Goal: Task Accomplishment & Management: Manage account settings

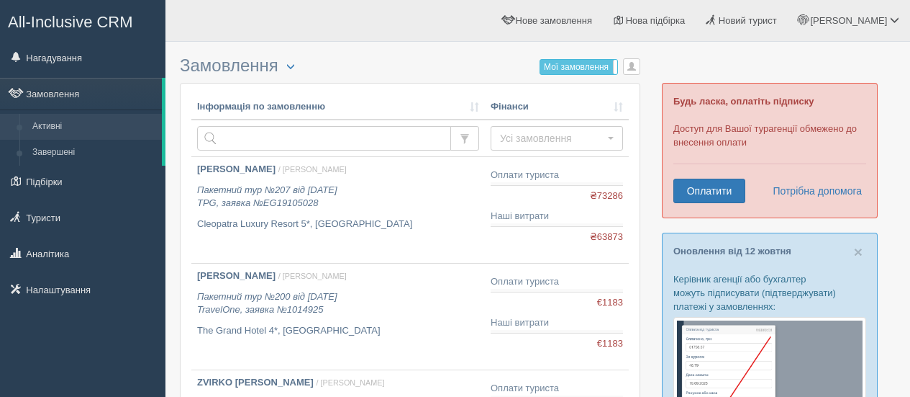
scroll to position [29, 0]
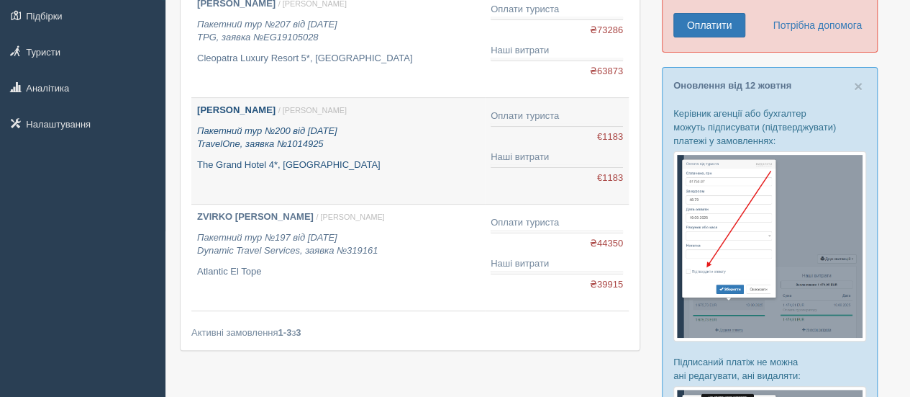
scroll to position [173, 0]
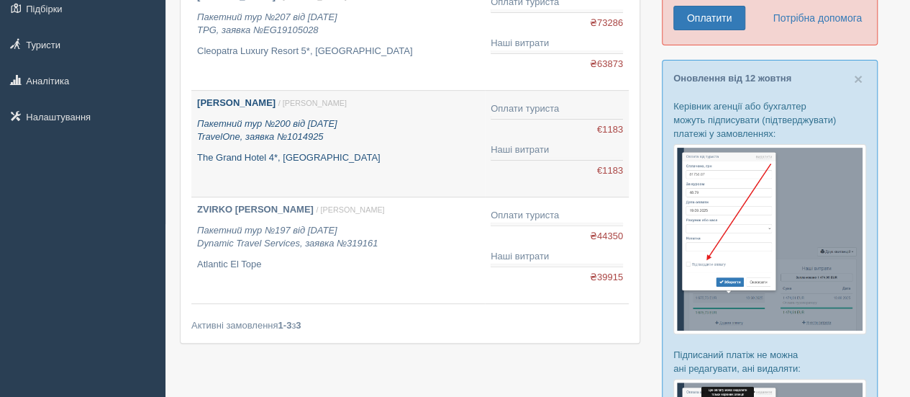
click at [415, 159] on p "The Grand Hotel 4*, Єгипет" at bounding box center [338, 158] width 282 height 14
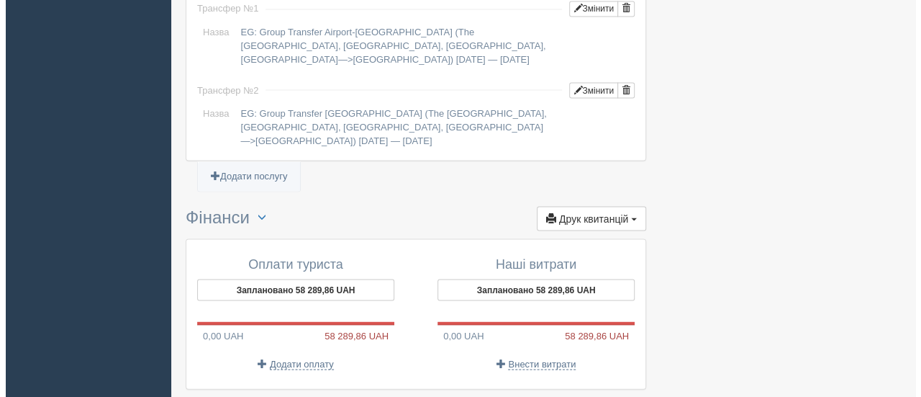
scroll to position [1379, 0]
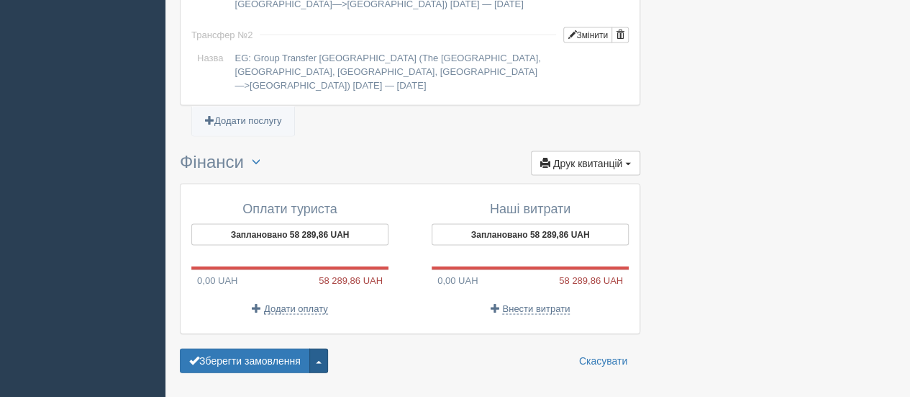
click at [317, 348] on button "button" at bounding box center [318, 360] width 19 height 24
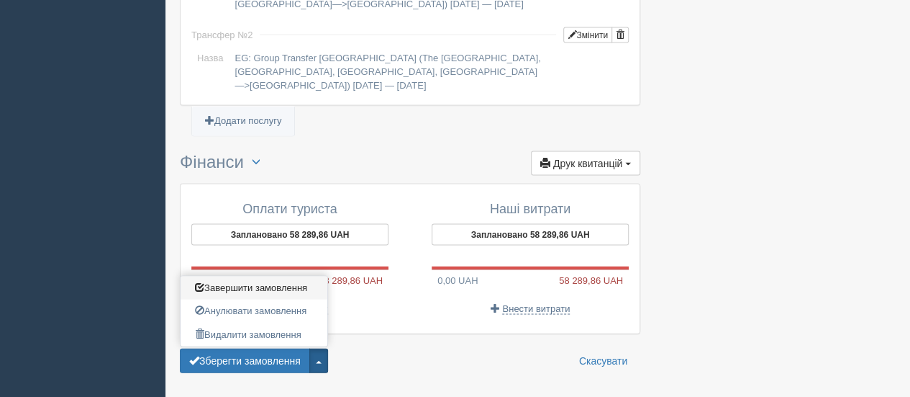
click at [265, 282] on span "Завершити замовлення" at bounding box center [251, 287] width 112 height 11
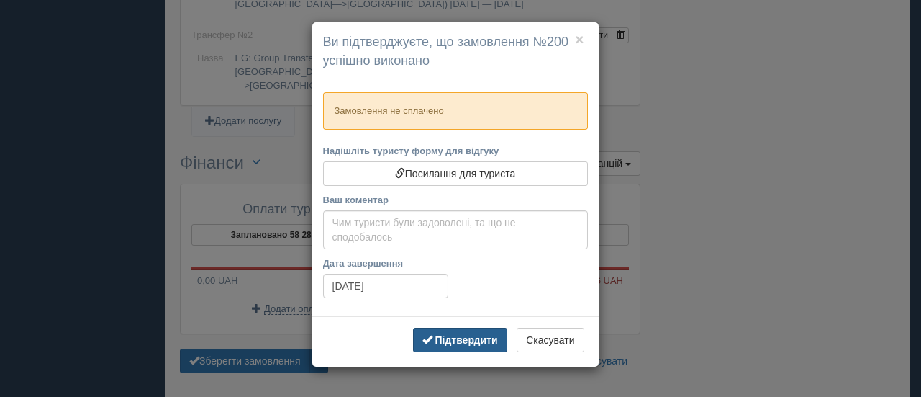
click at [433, 337] on span "button" at bounding box center [427, 339] width 10 height 10
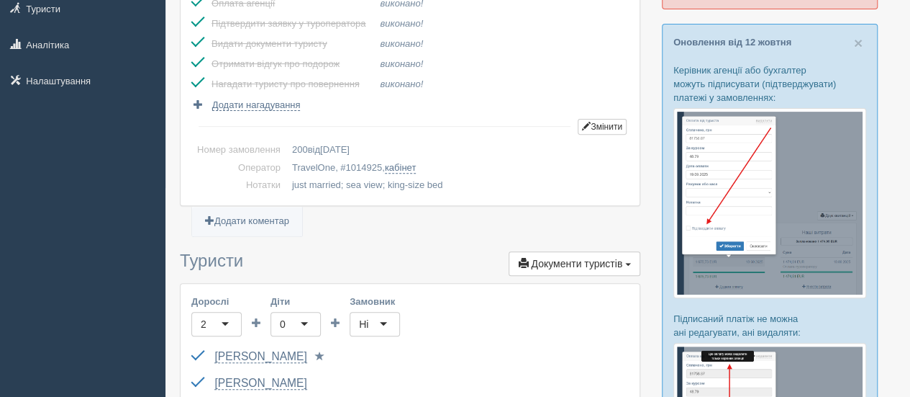
scroll to position [0, 0]
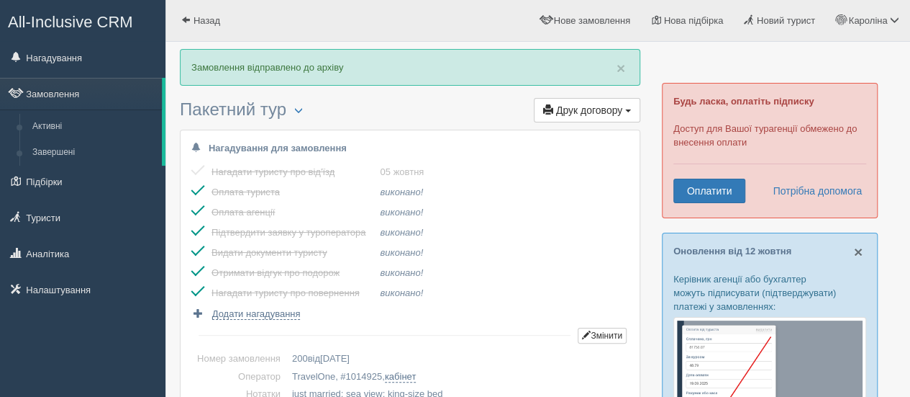
click at [862, 250] on span "×" at bounding box center [858, 251] width 9 height 17
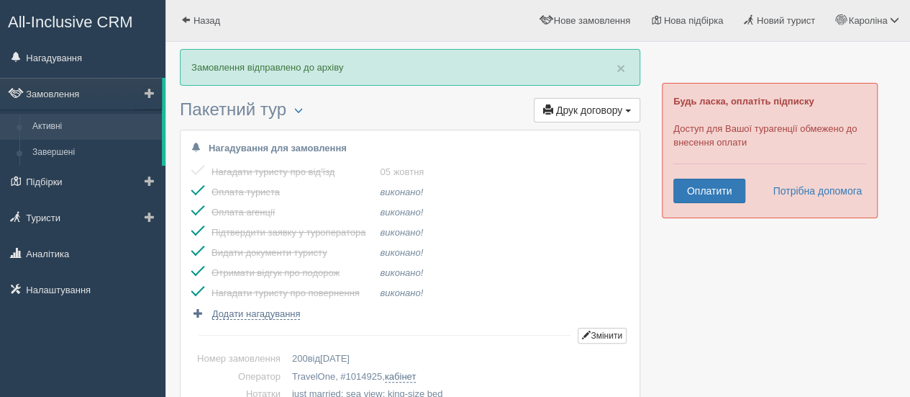
click at [71, 124] on link "Активні" at bounding box center [94, 127] width 136 height 26
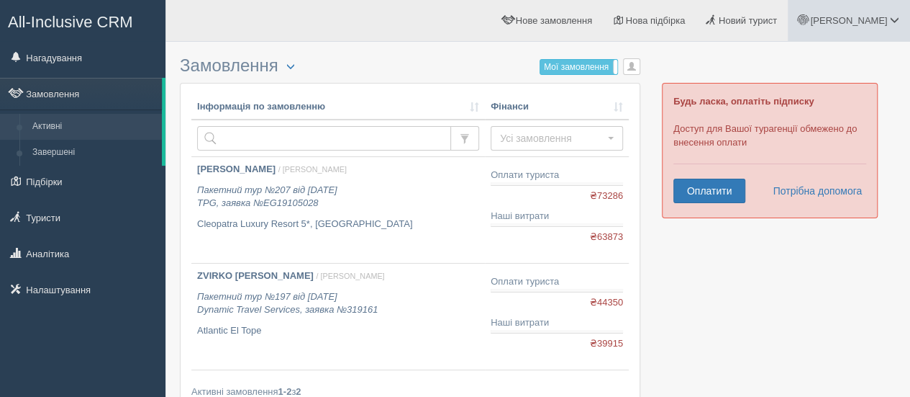
click at [857, 19] on span "[PERSON_NAME]" at bounding box center [848, 20] width 77 height 11
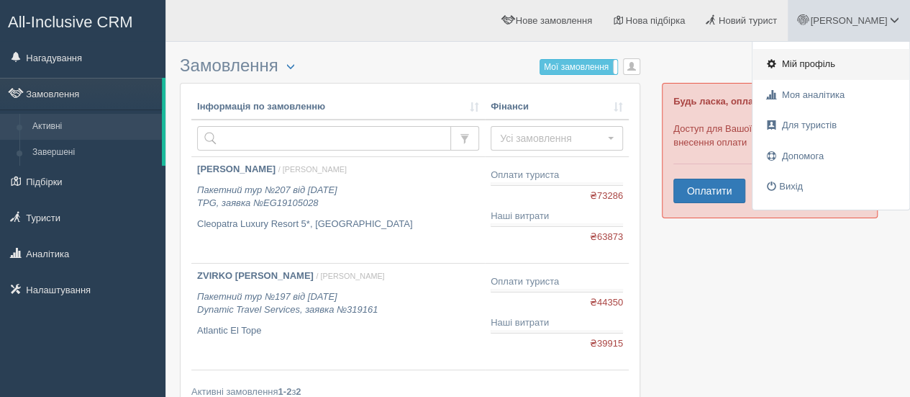
click at [805, 55] on link "Мій профіль" at bounding box center [831, 64] width 157 height 31
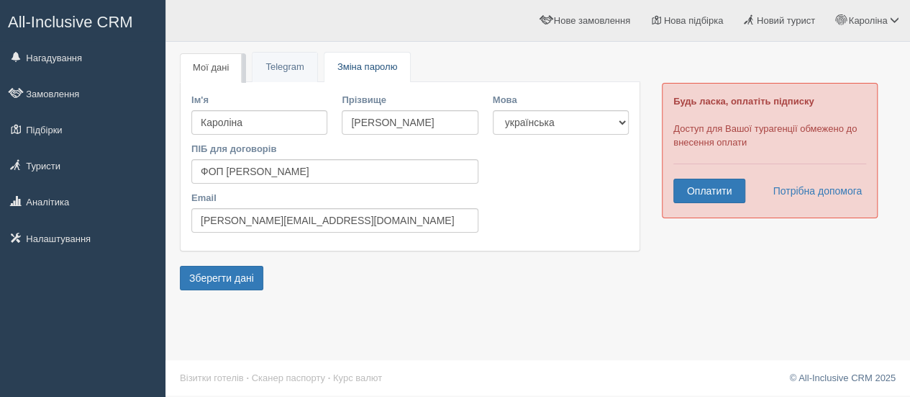
click at [387, 69] on span "Зміна паролю" at bounding box center [368, 66] width 60 height 11
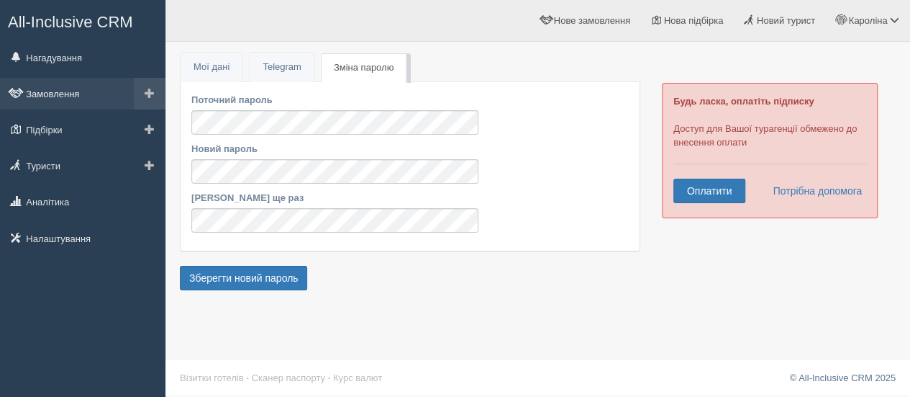
click at [50, 94] on link "Замовлення" at bounding box center [83, 94] width 166 height 32
